Goal: Information Seeking & Learning: Find specific page/section

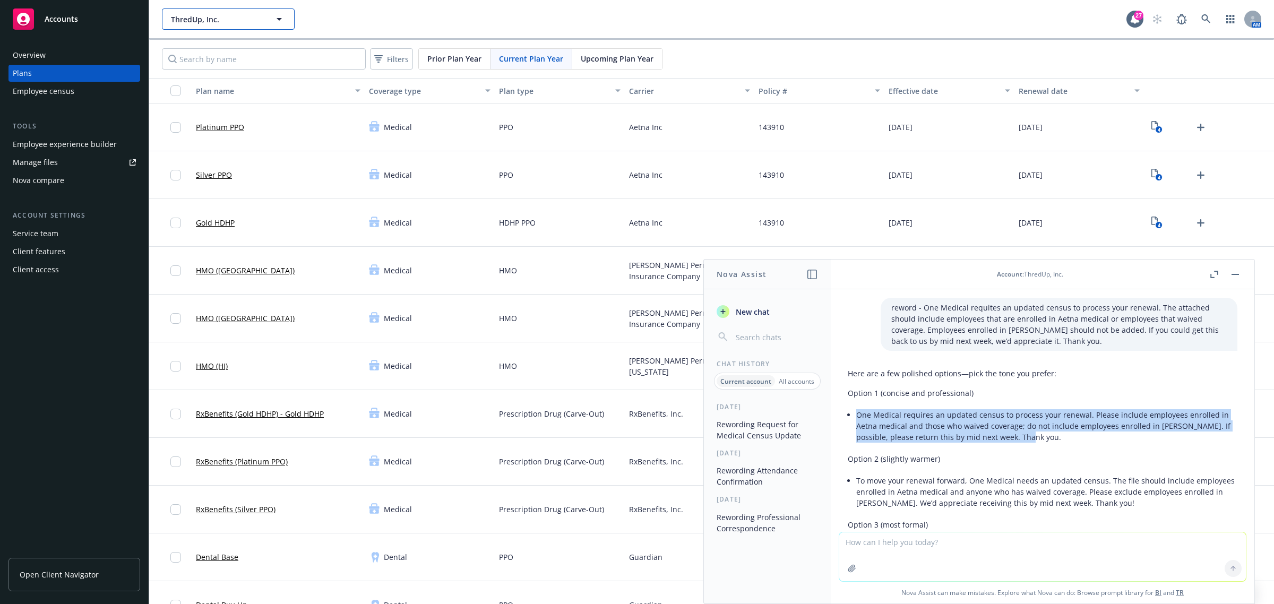
click at [235, 16] on span "ThredUp, Inc." at bounding box center [217, 19] width 92 height 11
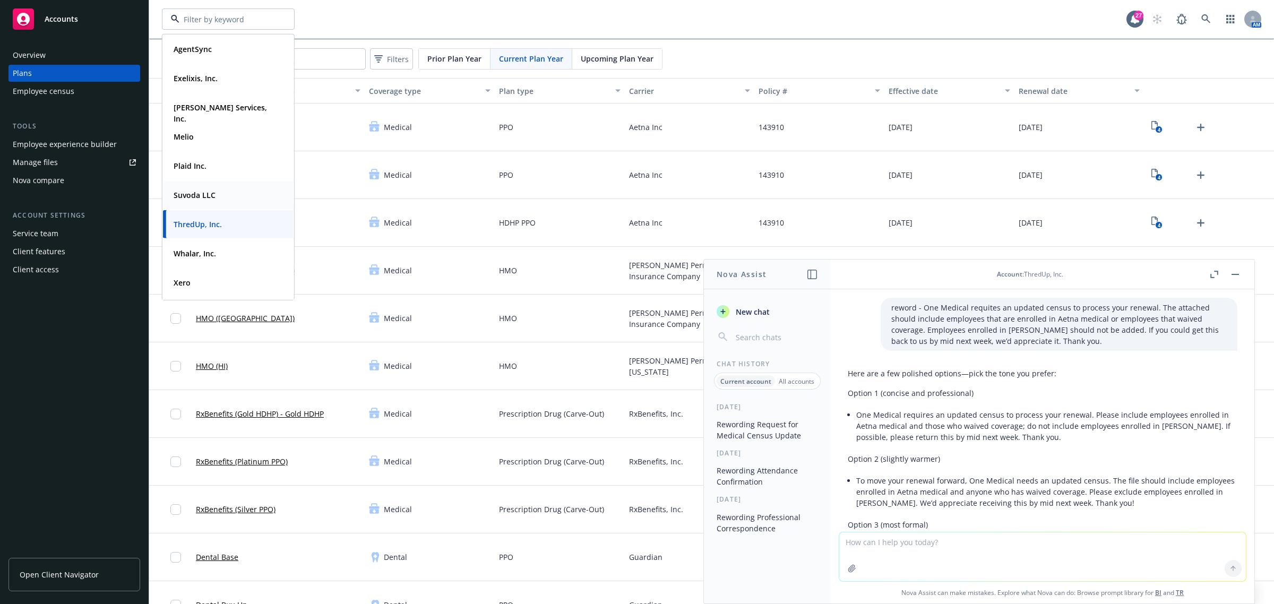
click at [194, 200] on span "Suvoda LLC" at bounding box center [195, 195] width 42 height 11
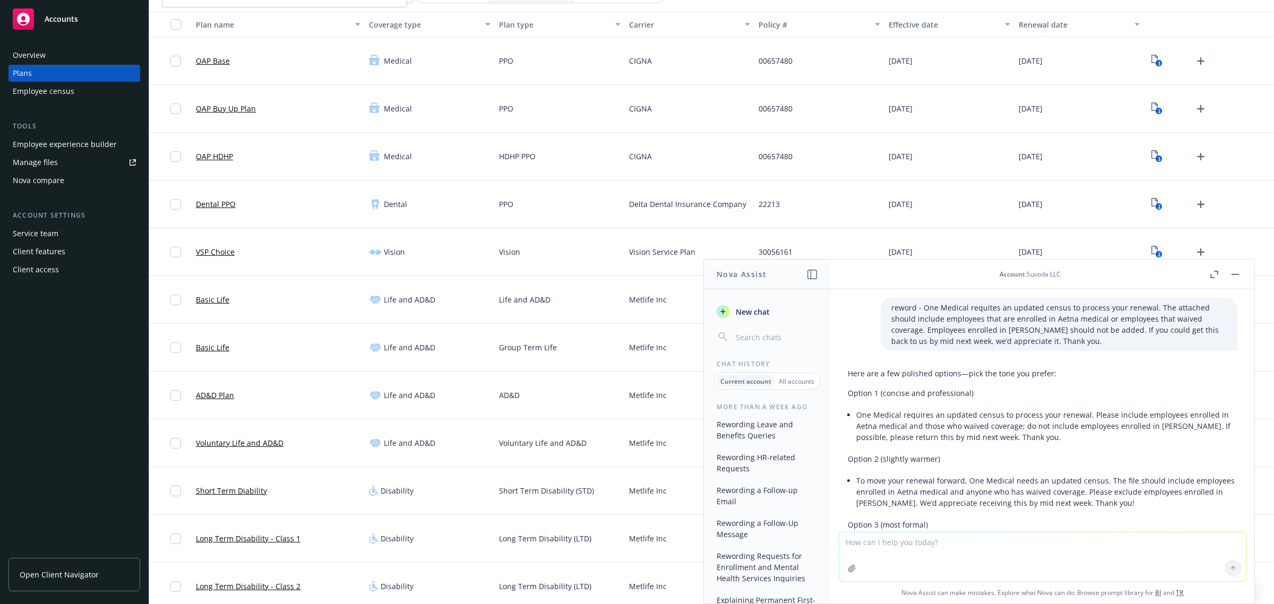
scroll to position [133, 0]
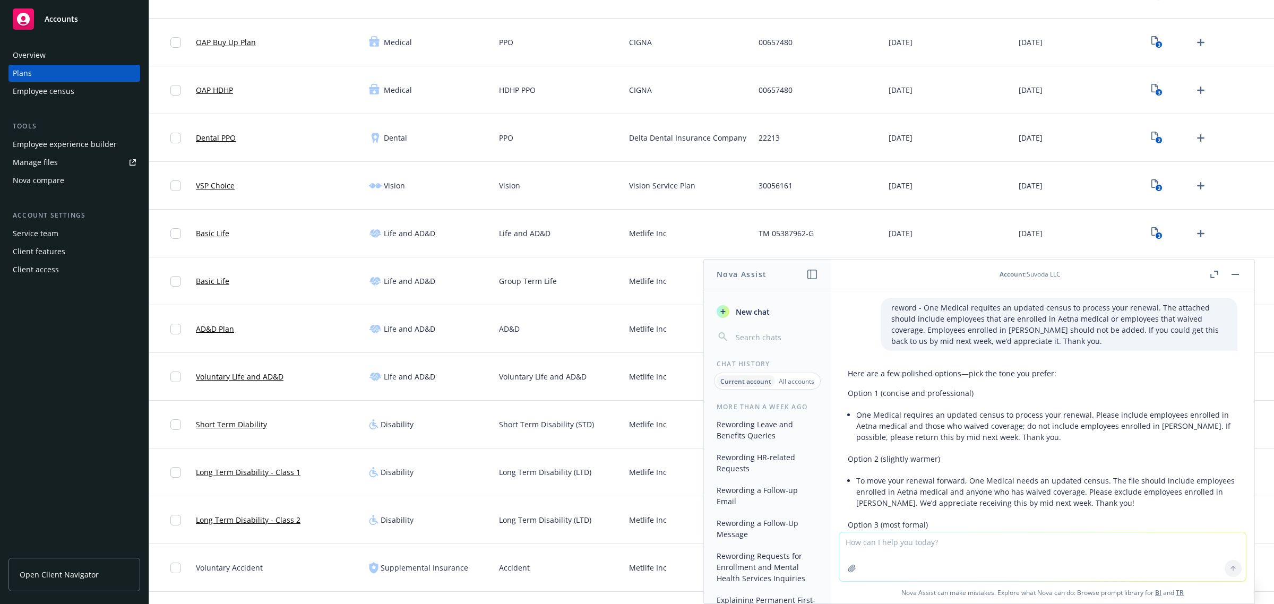
click at [1235, 277] on button "button" at bounding box center [1235, 274] width 13 height 13
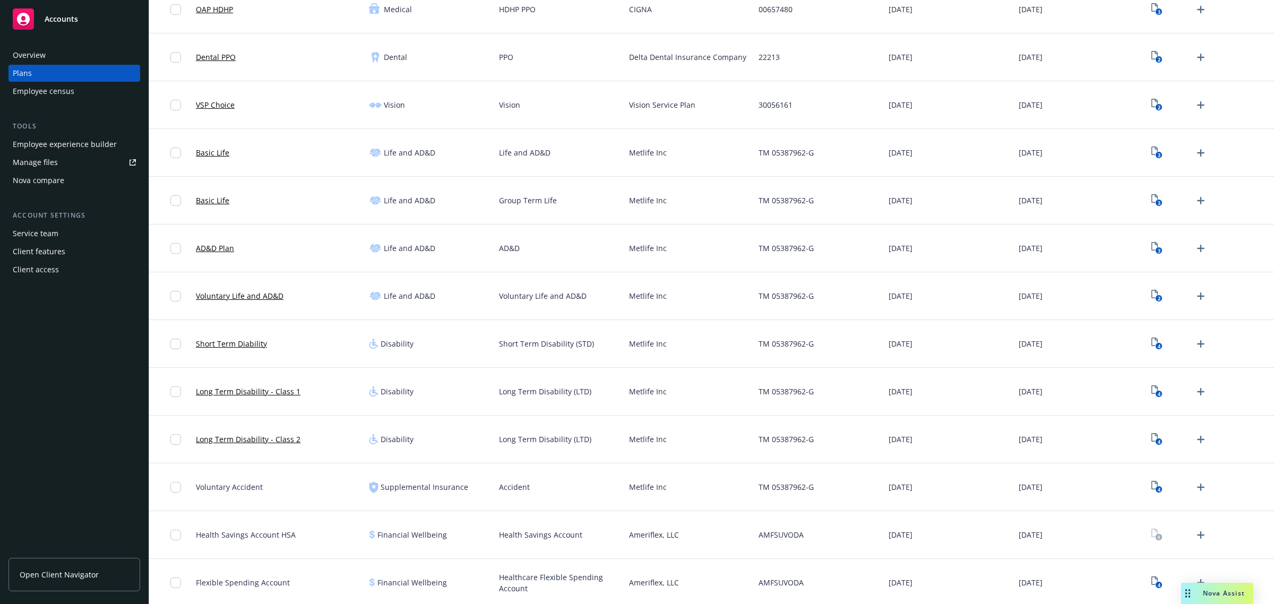
scroll to position [0, 0]
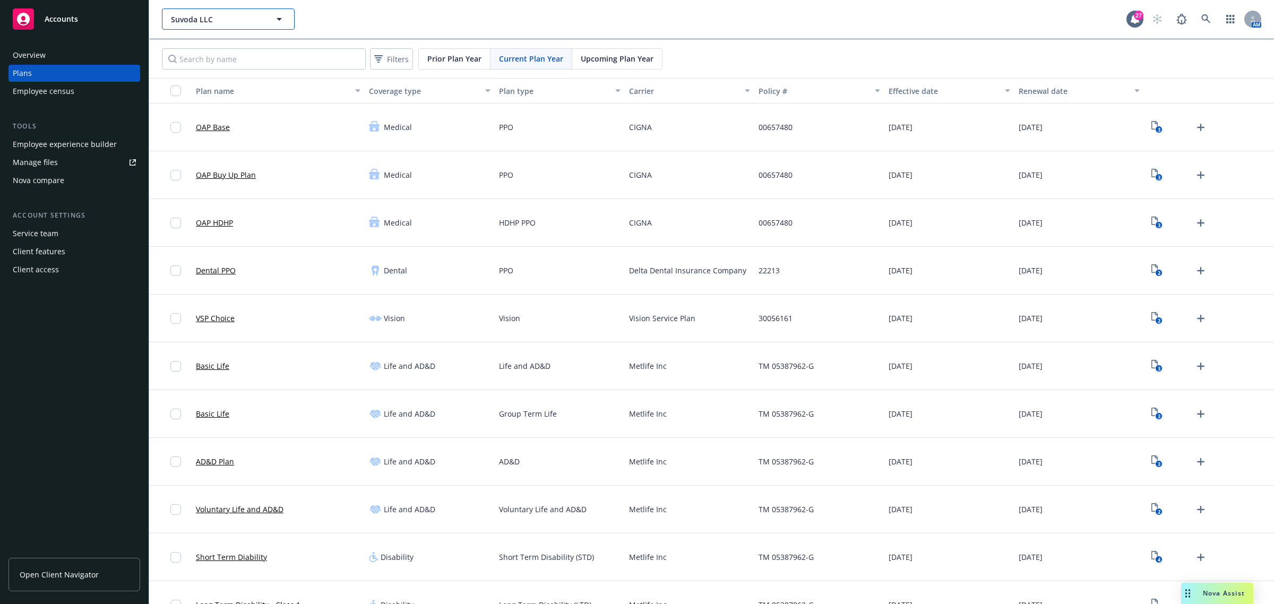
click at [268, 19] on button "Suvoda LLC" at bounding box center [228, 18] width 133 height 21
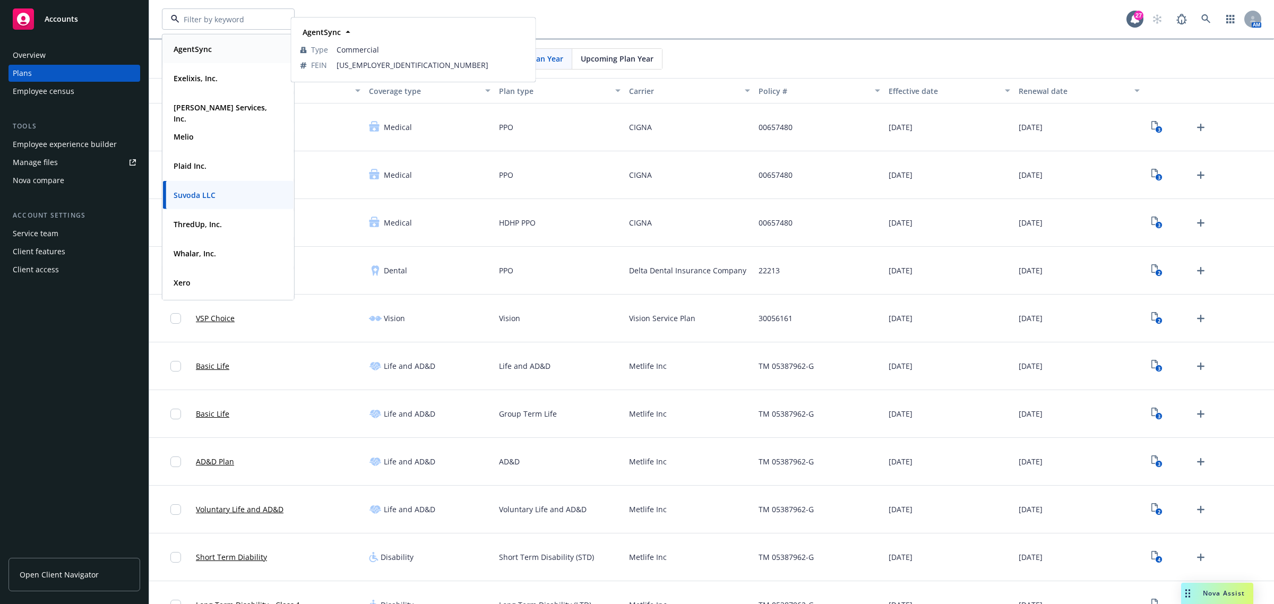
click at [219, 50] on div "AgentSync" at bounding box center [228, 48] width 118 height 15
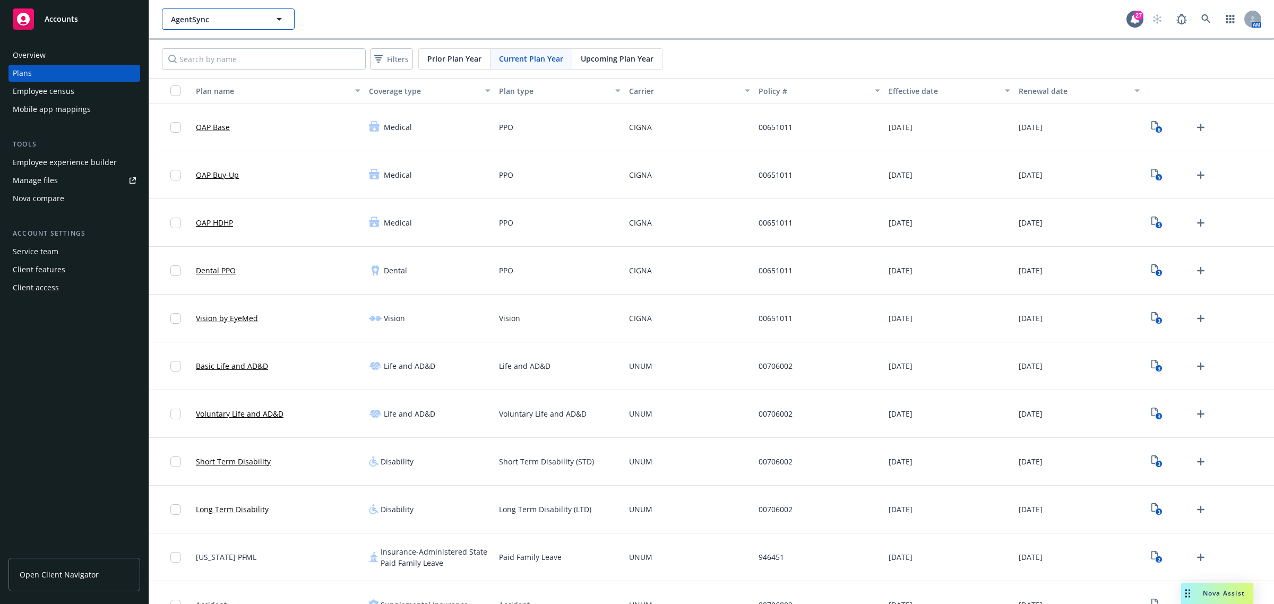
click at [230, 22] on span "AgentSync" at bounding box center [217, 19] width 92 height 11
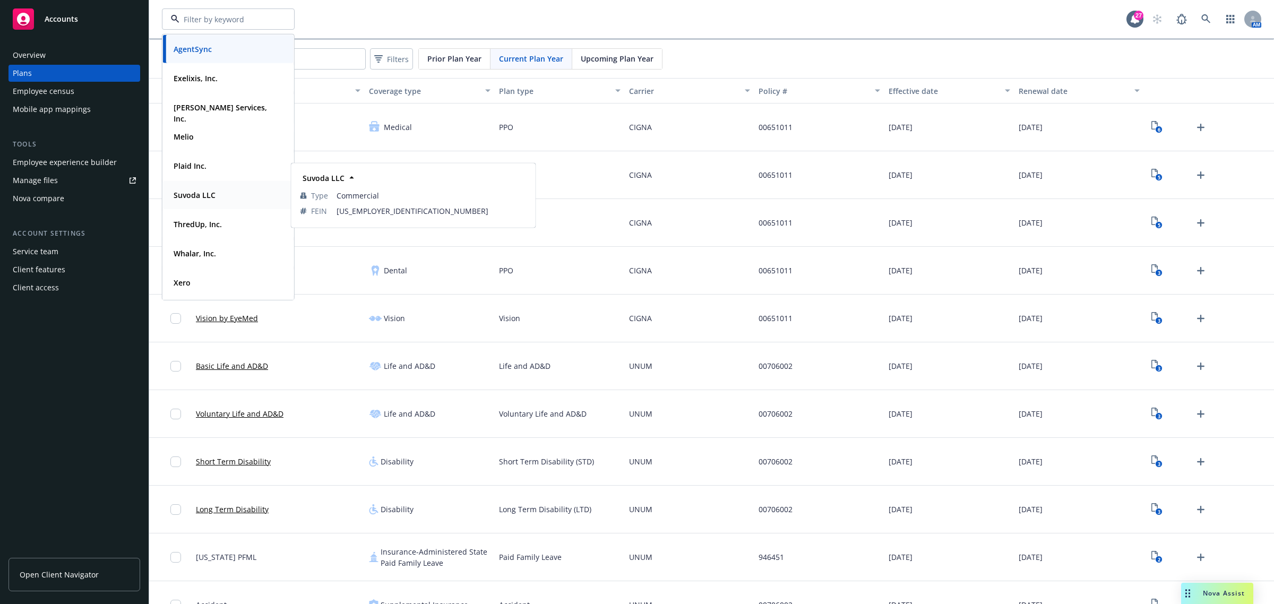
click at [199, 196] on strong "Suvoda LLC" at bounding box center [195, 195] width 42 height 10
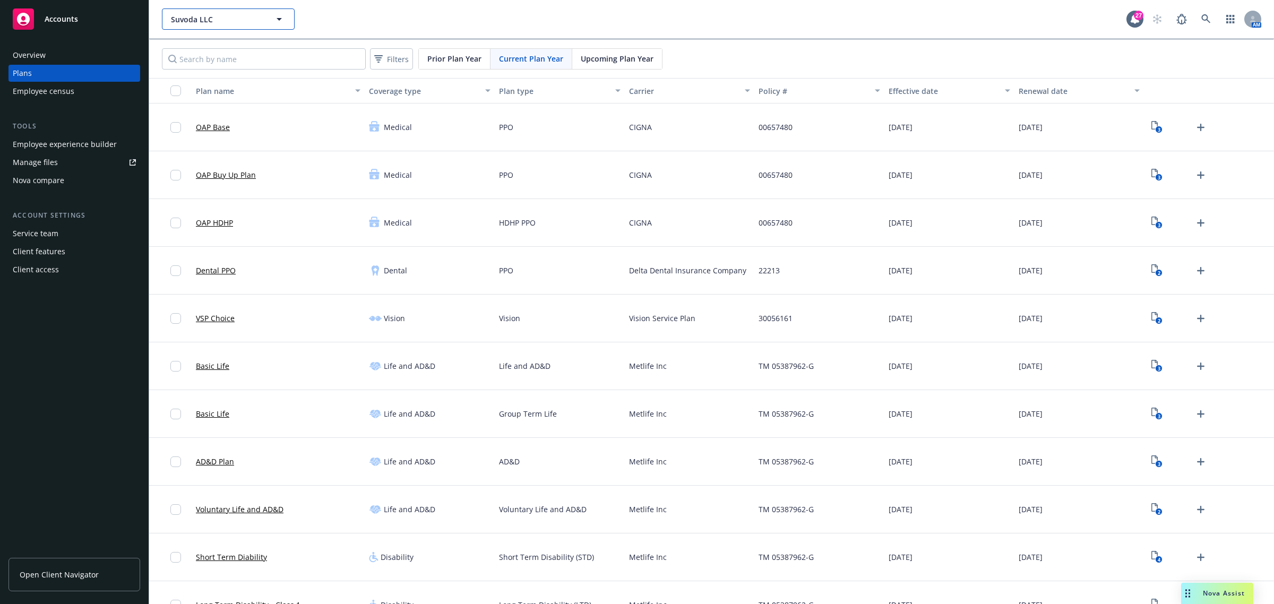
click at [267, 20] on button "Suvoda LLC" at bounding box center [228, 18] width 133 height 21
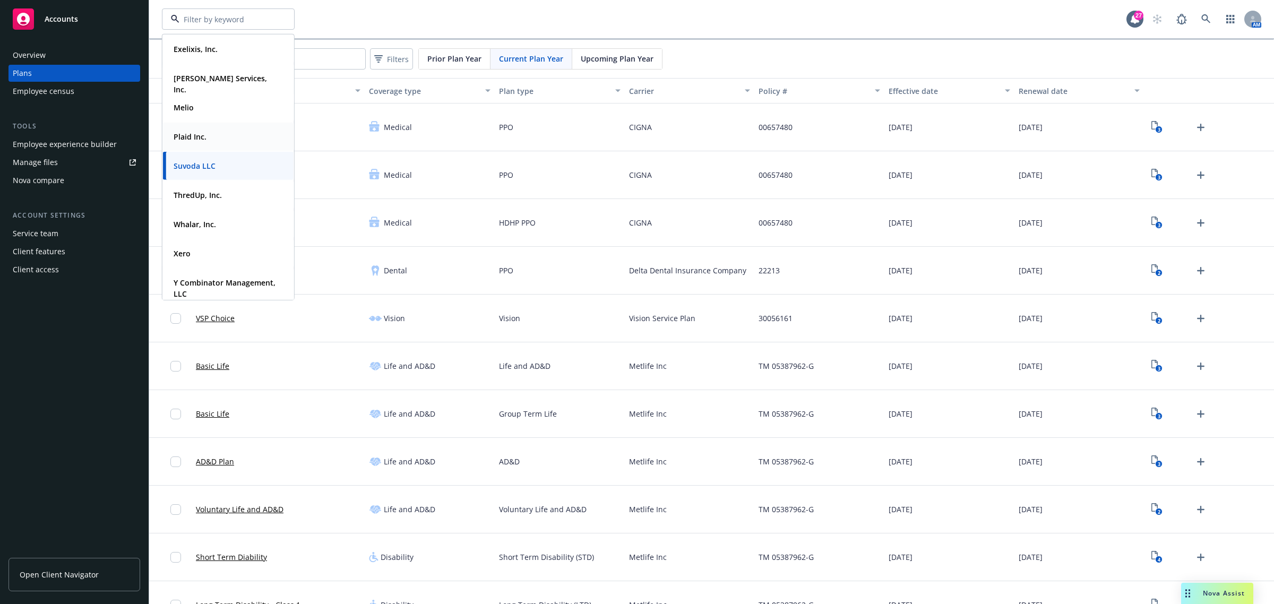
scroll to position [38, 0]
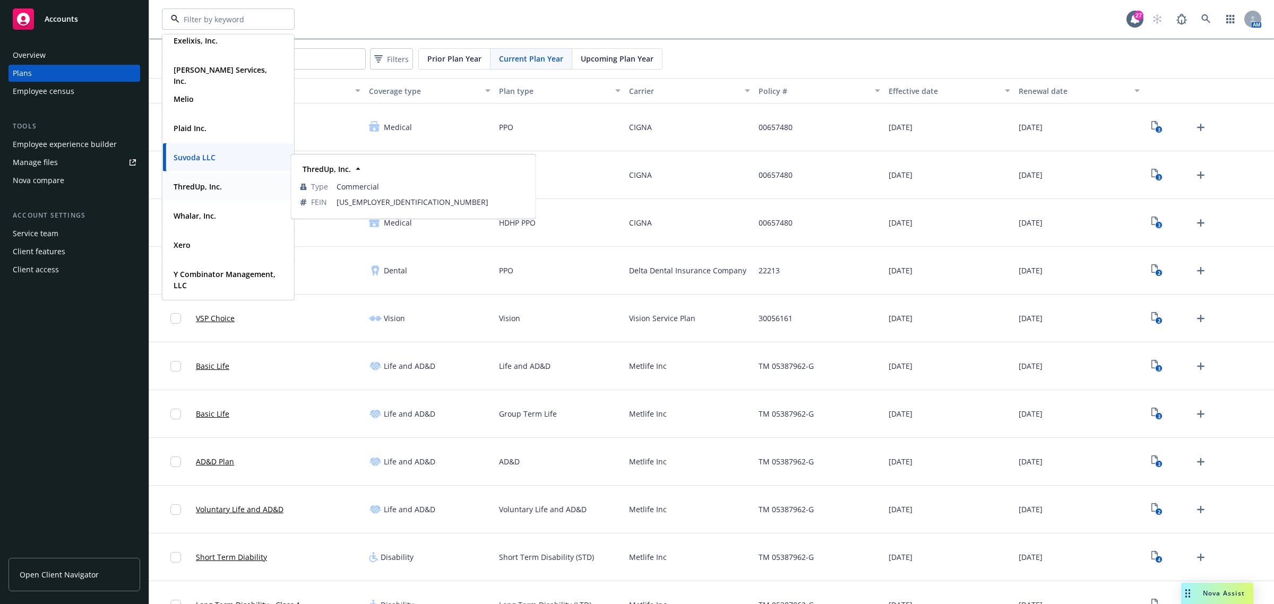
click at [212, 188] on strong "ThredUp, Inc." at bounding box center [198, 187] width 48 height 10
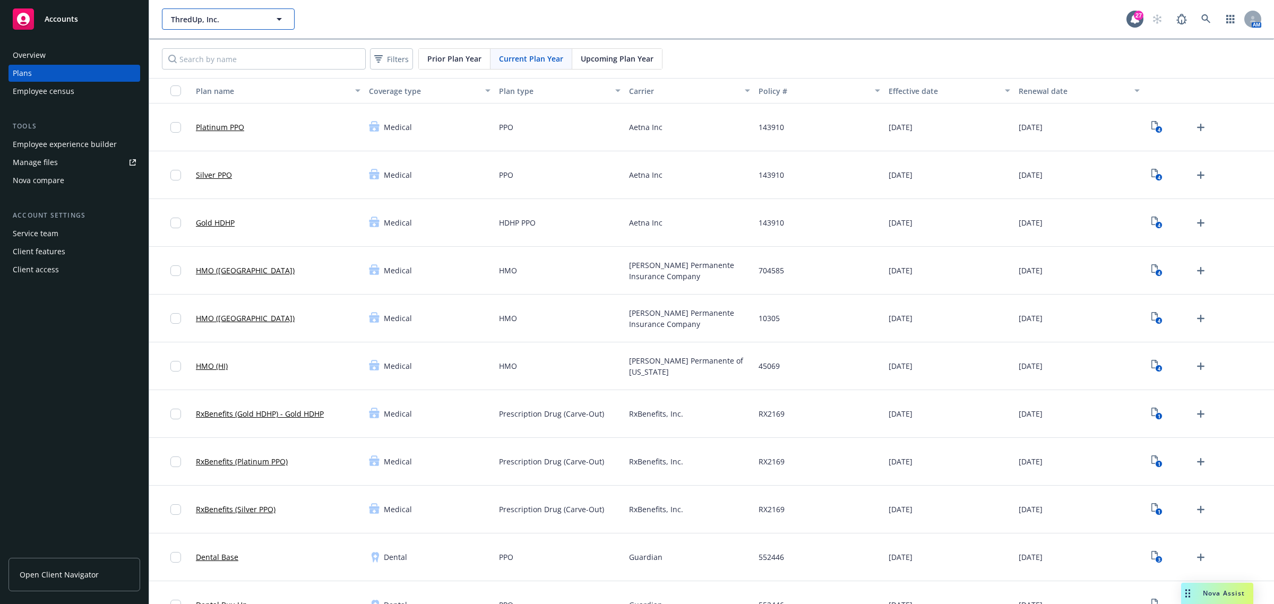
click at [235, 16] on span "ThredUp, Inc." at bounding box center [217, 19] width 92 height 11
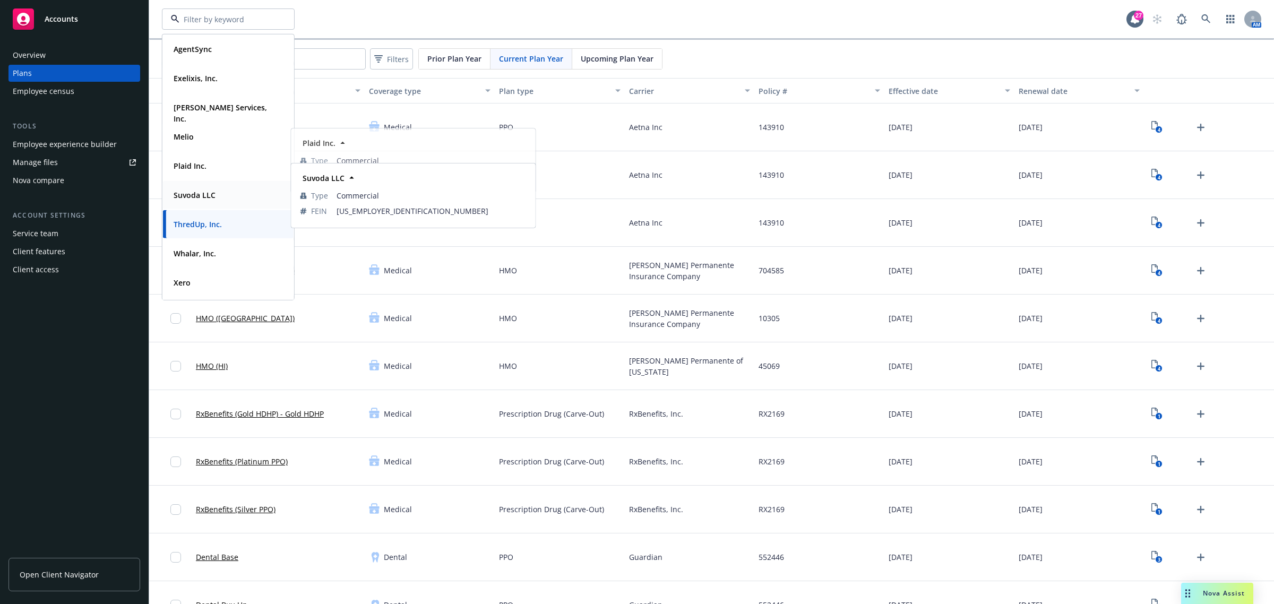
click at [184, 198] on strong "Suvoda LLC" at bounding box center [195, 195] width 42 height 10
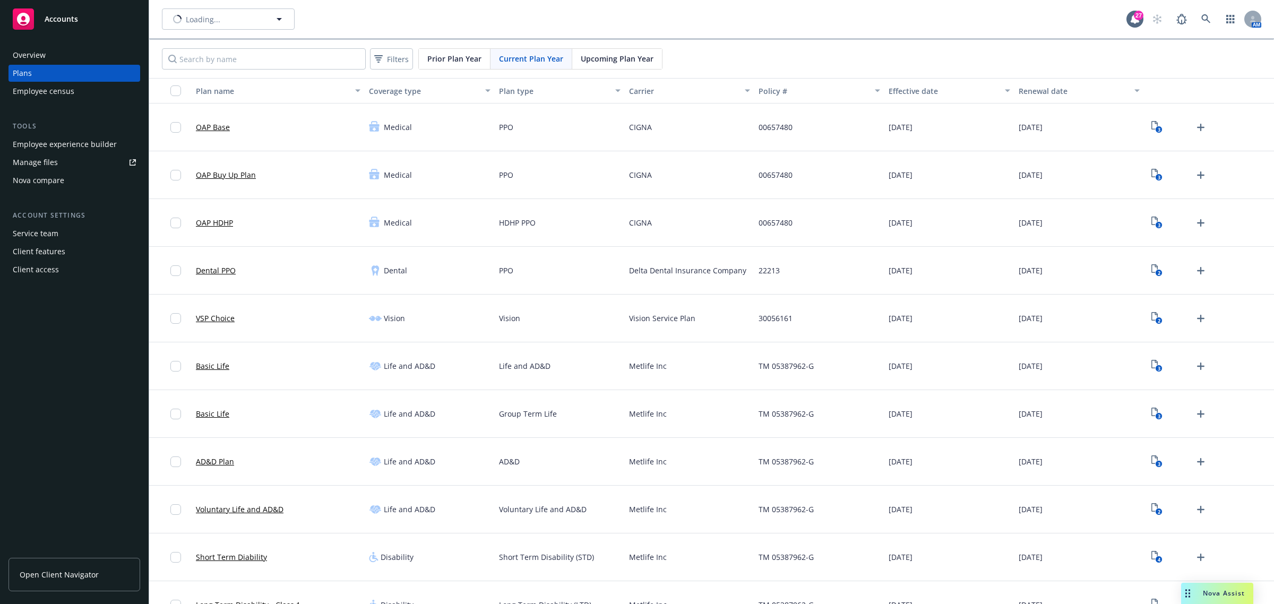
click at [89, 144] on div "Employee experience builder" at bounding box center [65, 144] width 104 height 17
click at [1203, 586] on div "Nova Assist" at bounding box center [1217, 593] width 72 height 21
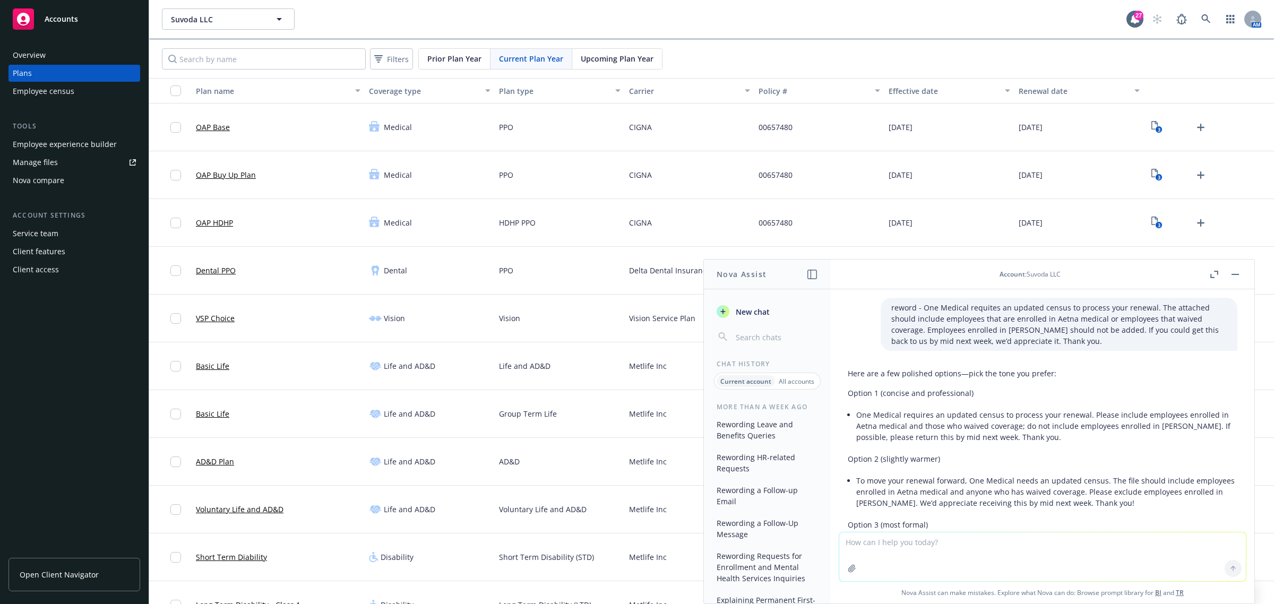
click at [894, 553] on textarea at bounding box center [1042, 557] width 407 height 49
paste textarea "They should have Cigna One Guide as well. I just reached out reconfirming and c…"
type textarea "reword - They should have Cigna One Guide as well. I just reached out reconfirm…"
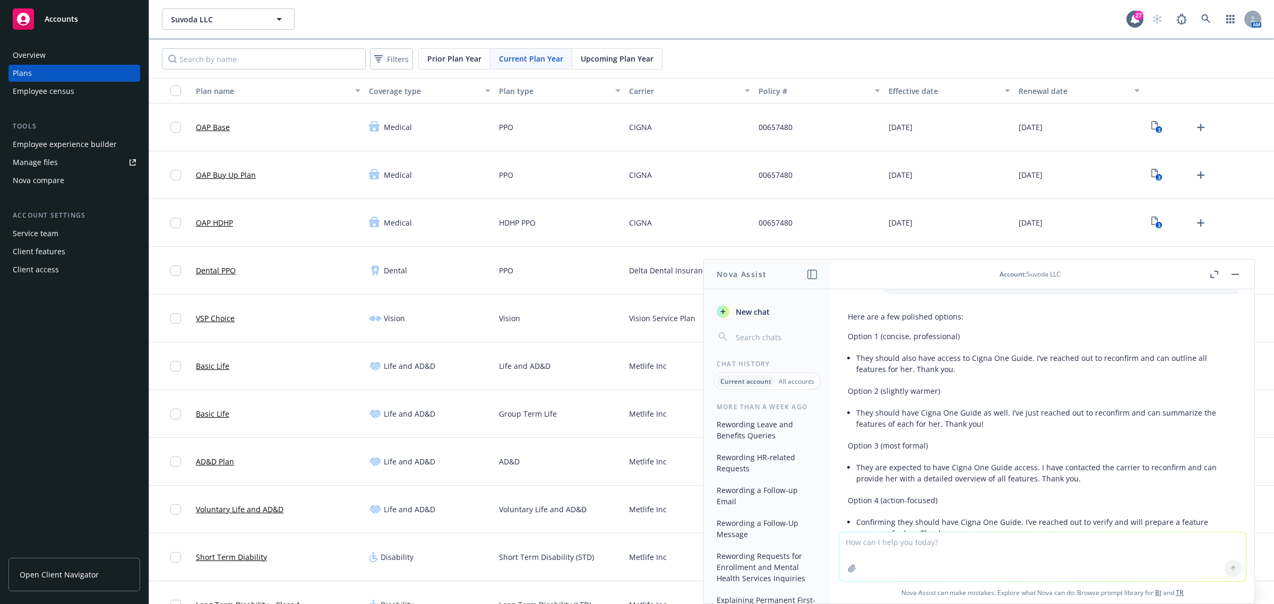
scroll to position [275, 0]
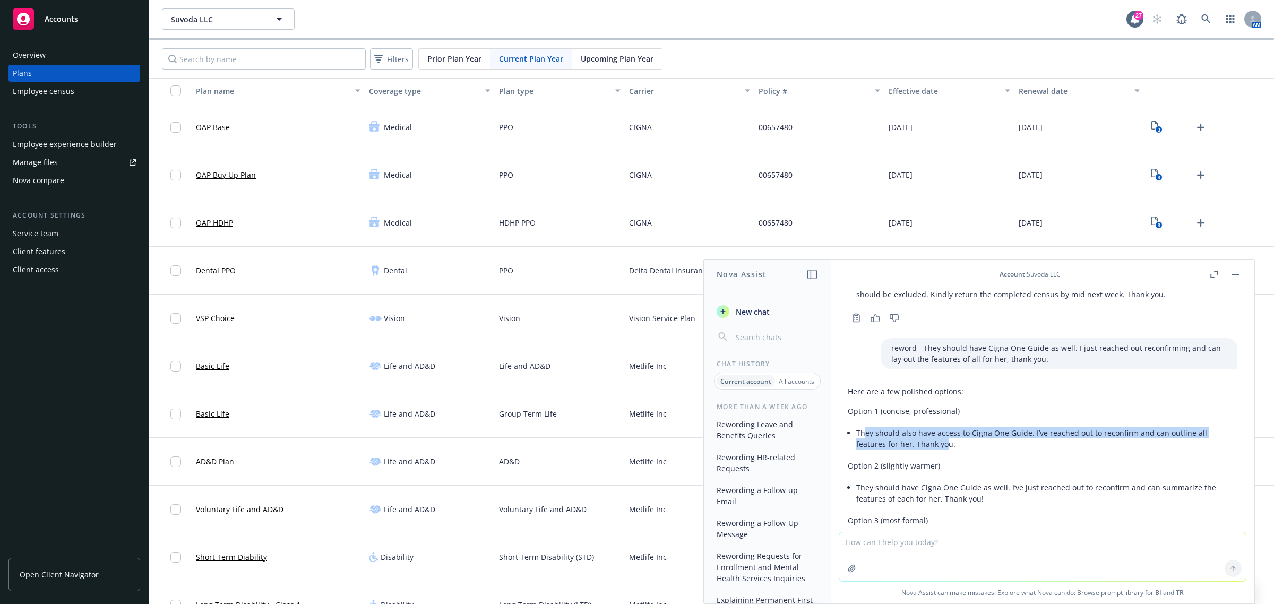
drag, startPoint x: 947, startPoint y: 442, endPoint x: 863, endPoint y: 435, distance: 83.6
click at [863, 435] on li "They should also have access to Cigna One Guide. I’ve reached out to reconfirm …" at bounding box center [1046, 438] width 381 height 27
click at [936, 448] on li "They should also have access to Cigna One Guide. I’ve reached out to reconfirm …" at bounding box center [1046, 438] width 381 height 27
drag, startPoint x: 925, startPoint y: 441, endPoint x: 856, endPoint y: 432, distance: 69.2
click at [856, 432] on li "They should also have access to Cigna One Guide. I’ve reached out to reconfirm …" at bounding box center [1046, 438] width 381 height 27
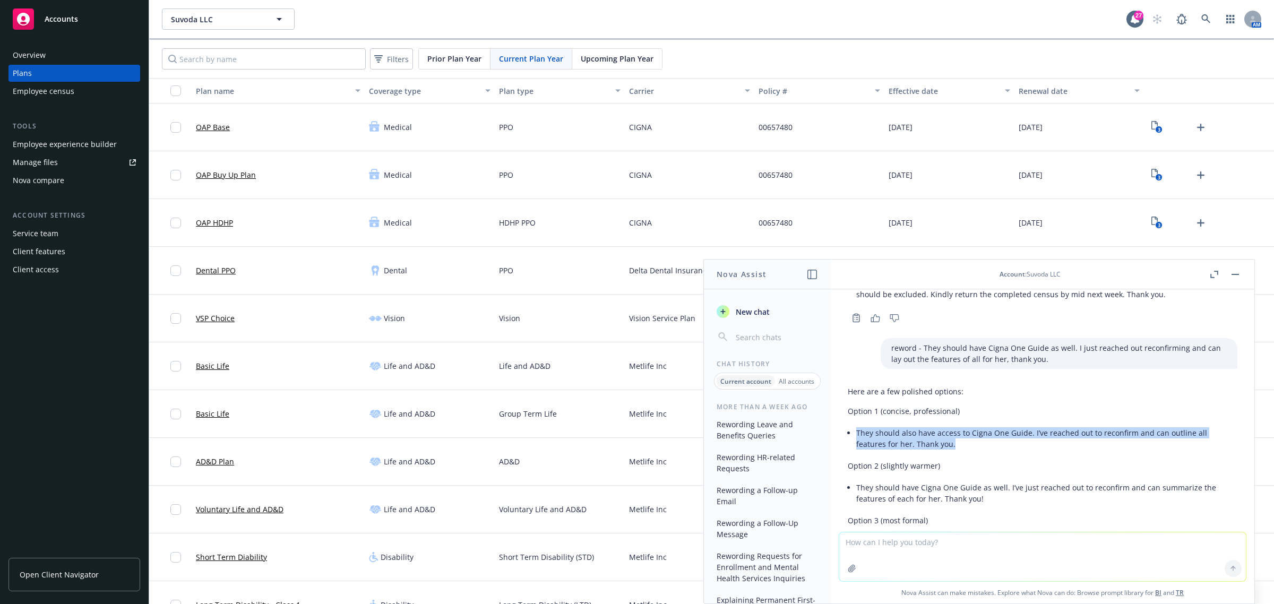
copy li "They should also have access to Cigna One Guide. I’ve reached out to reconfirm …"
click at [208, 15] on span "Suvoda LLC" at bounding box center [217, 19] width 92 height 11
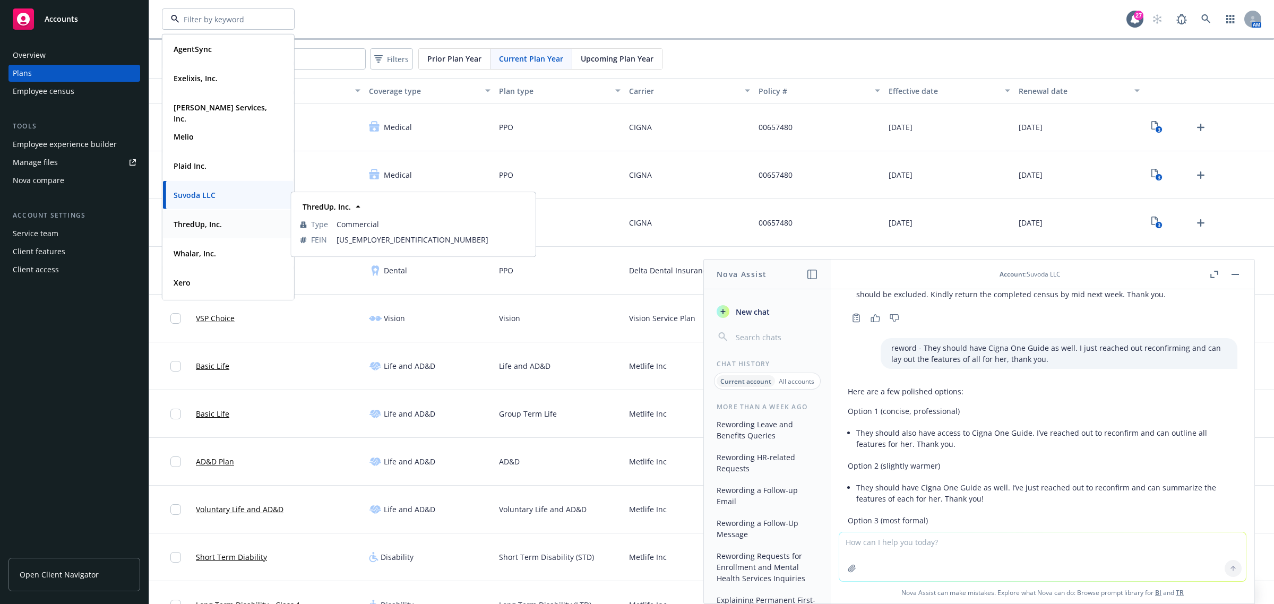
click at [198, 232] on div "ThredUp, Inc." at bounding box center [196, 224] width 55 height 15
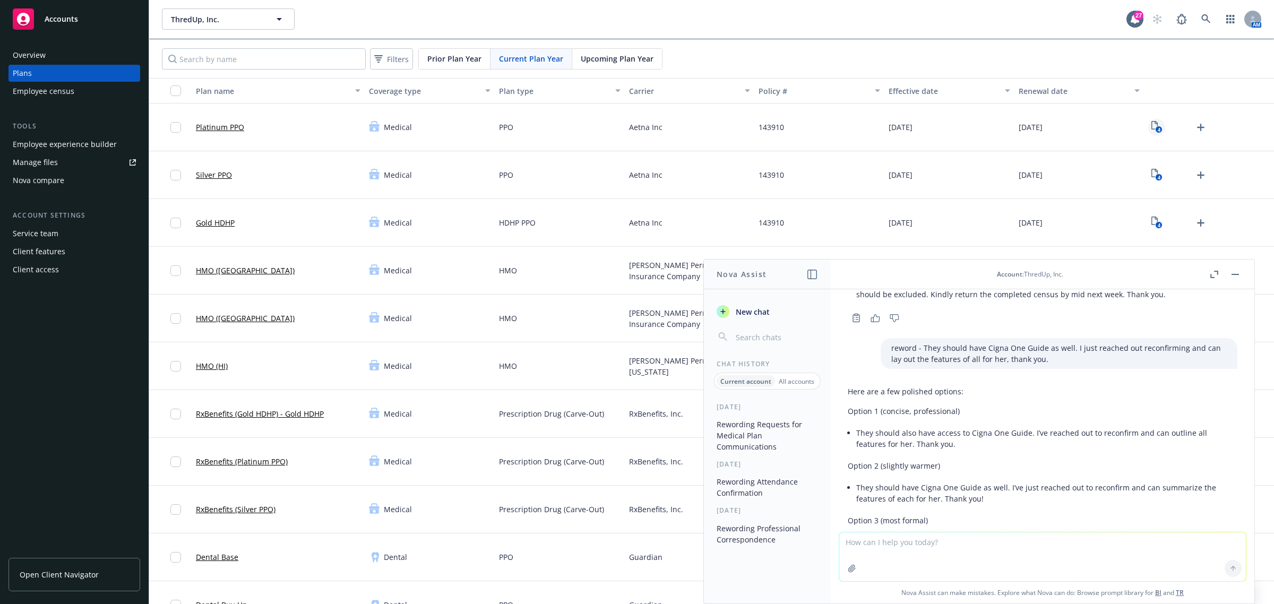
click at [1154, 125] on link "4" at bounding box center [1156, 127] width 17 height 17
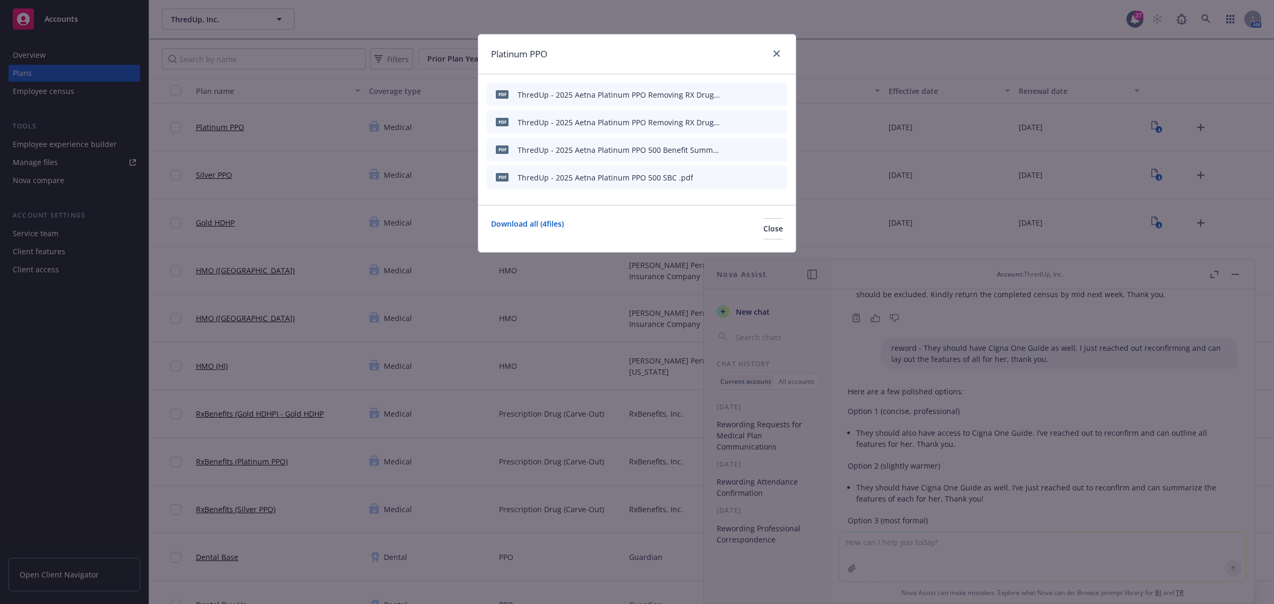
click at [761, 177] on icon "preview file" at bounding box center [761, 176] width 10 height 7
click at [774, 52] on icon "close" at bounding box center [777, 53] width 6 height 6
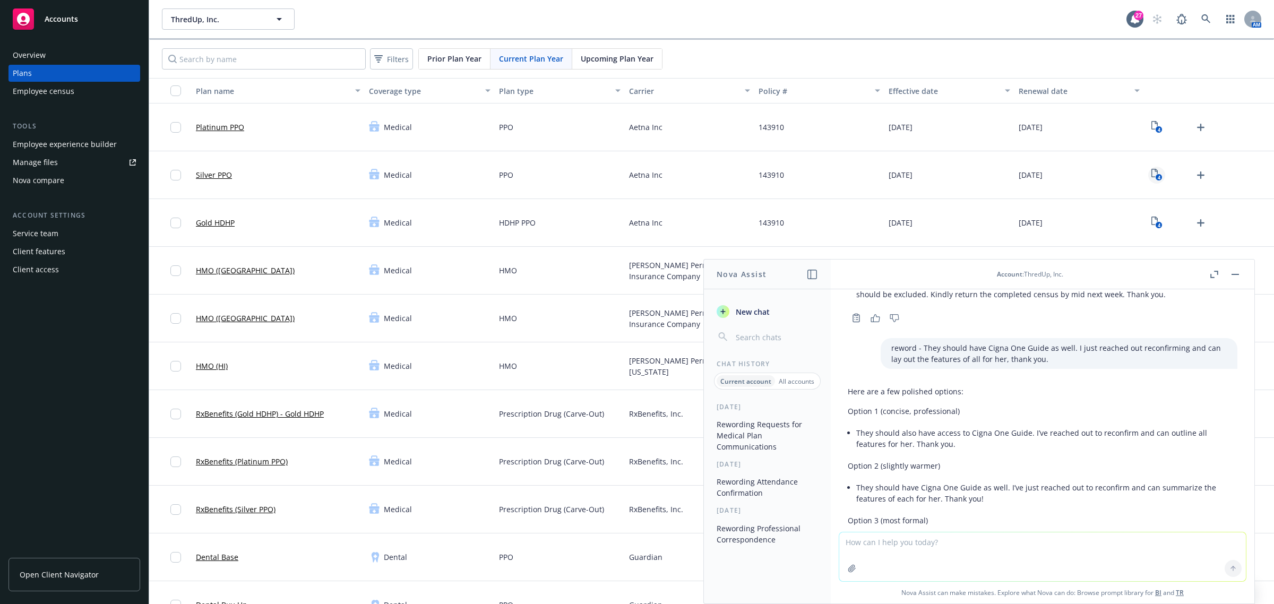
click at [1152, 177] on icon "View Plan Documents" at bounding box center [1155, 173] width 6 height 8
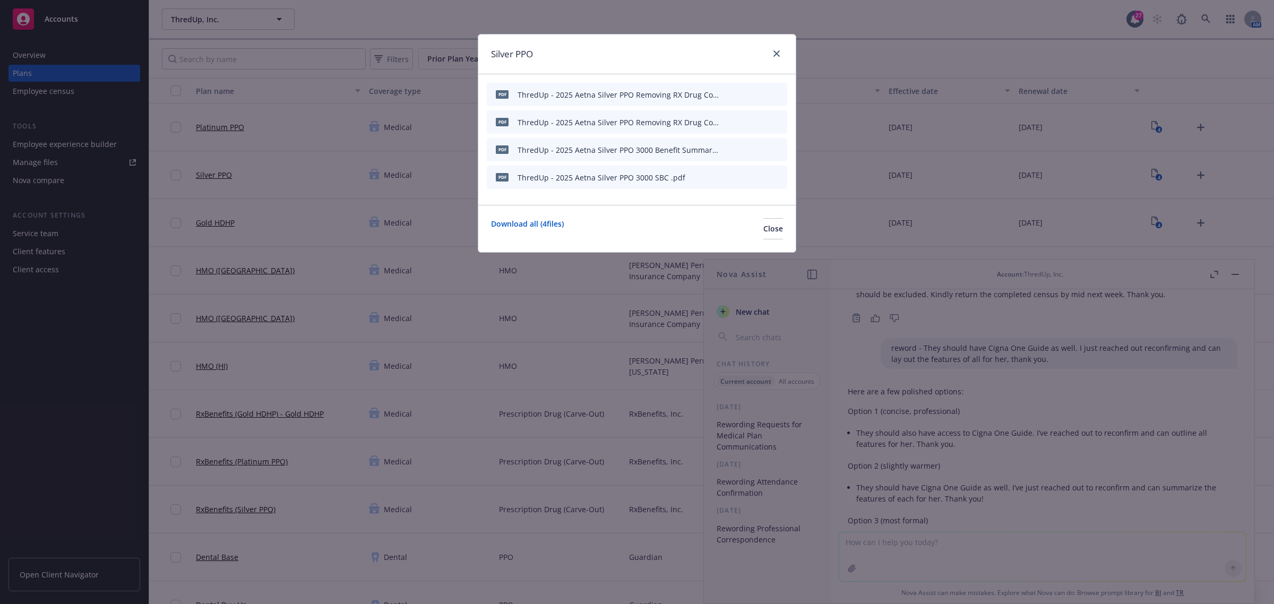
click at [760, 174] on icon "preview file" at bounding box center [761, 176] width 10 height 7
click at [768, 52] on div at bounding box center [774, 54] width 17 height 14
click at [774, 48] on link "close" at bounding box center [776, 53] width 13 height 13
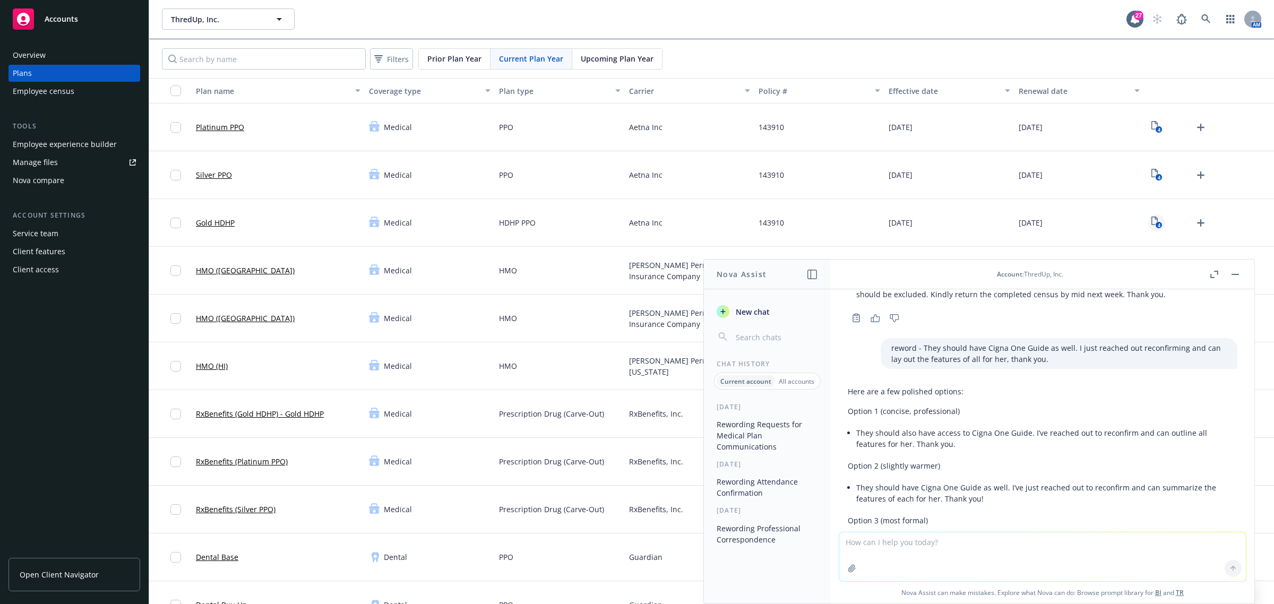
click at [1152, 221] on icon "4" at bounding box center [1157, 223] width 11 height 12
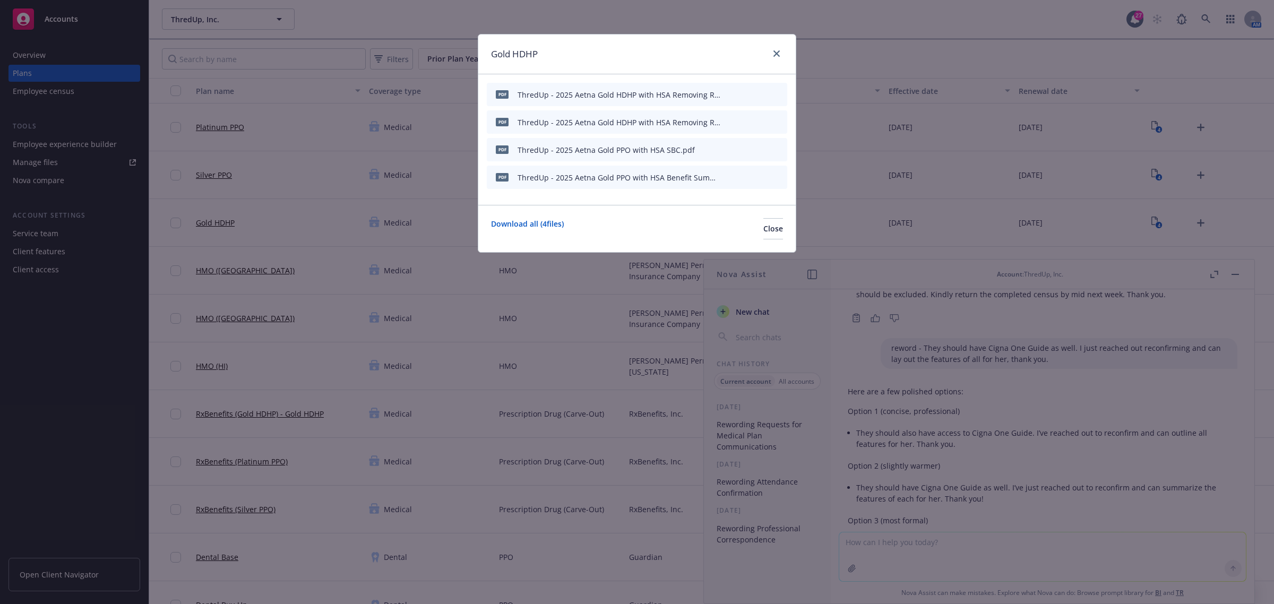
click at [765, 152] on icon "preview file" at bounding box center [761, 148] width 10 height 7
